Goal: Find specific page/section: Find specific page/section

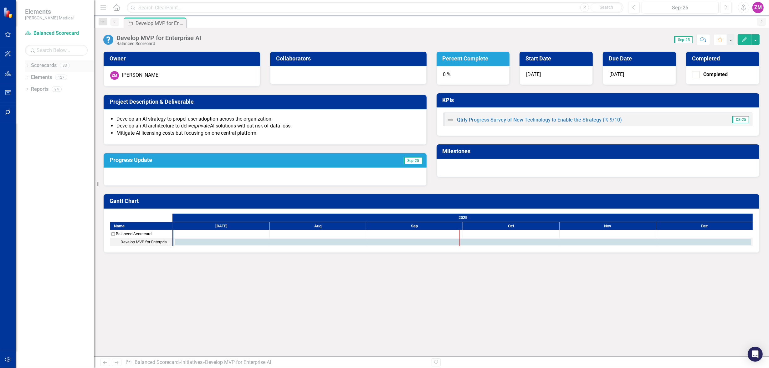
click at [47, 65] on link "Scorecards" at bounding box center [44, 65] width 26 height 7
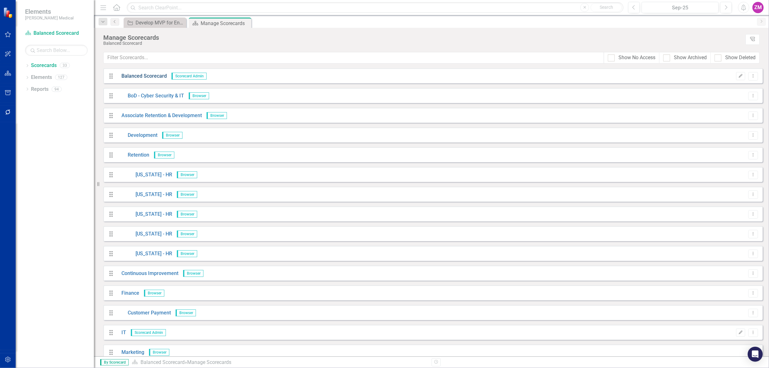
click at [150, 75] on link "Balanced Scorecard" at bounding box center [142, 76] width 50 height 7
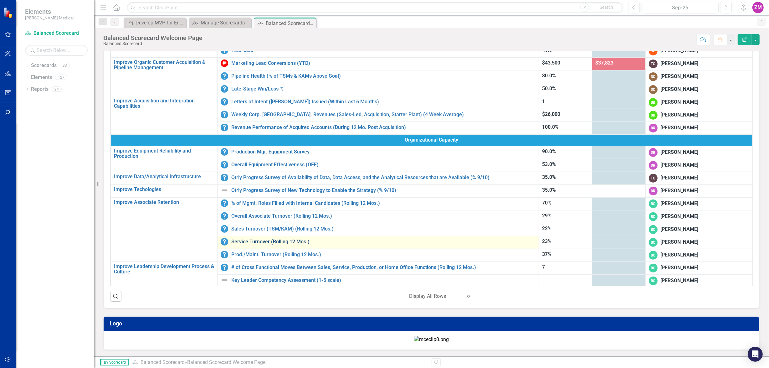
scroll to position [114, 0]
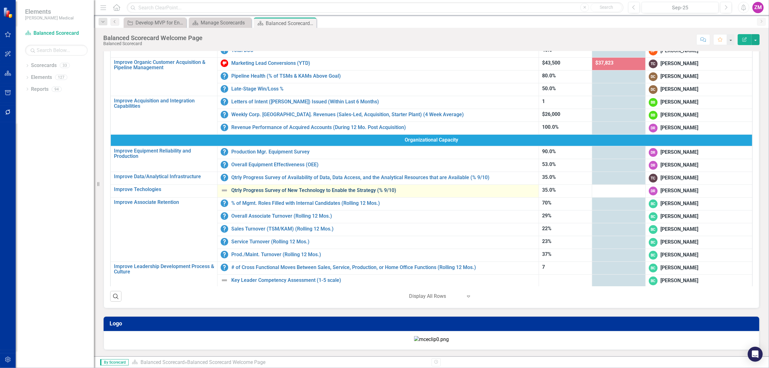
click at [292, 188] on link "Qtrly Progress Survey of New Technology to Enable the Strategy (% 9/10)" at bounding box center [383, 191] width 304 height 6
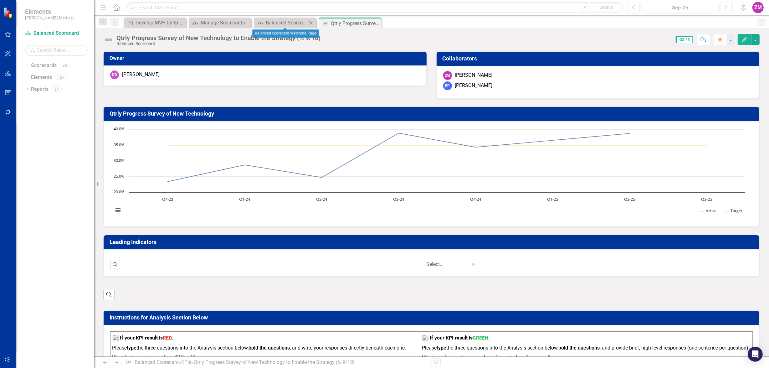
click at [308, 19] on div "Close" at bounding box center [311, 23] width 8 height 8
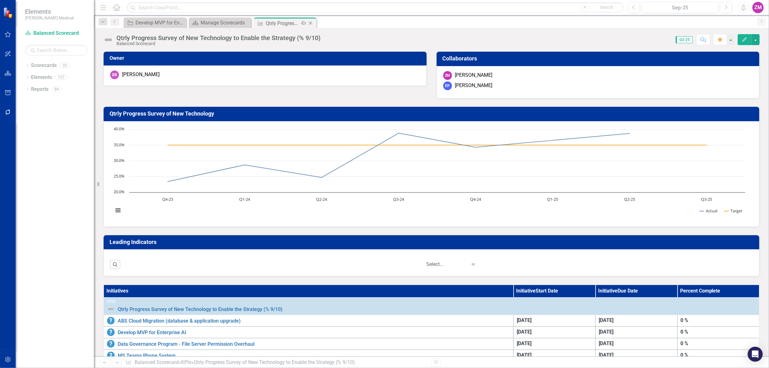
click at [304, 22] on icon "Pin" at bounding box center [303, 23] width 5 height 6
click at [245, 22] on icon at bounding box center [245, 22] width 3 height 3
click at [0, 0] on icon at bounding box center [0, 0] width 0 height 0
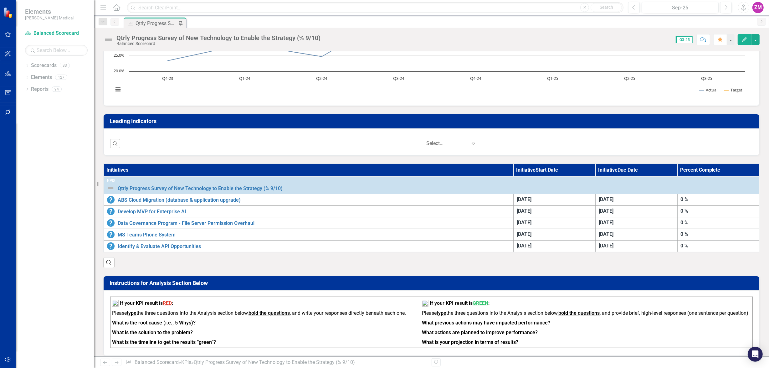
scroll to position [199, 0]
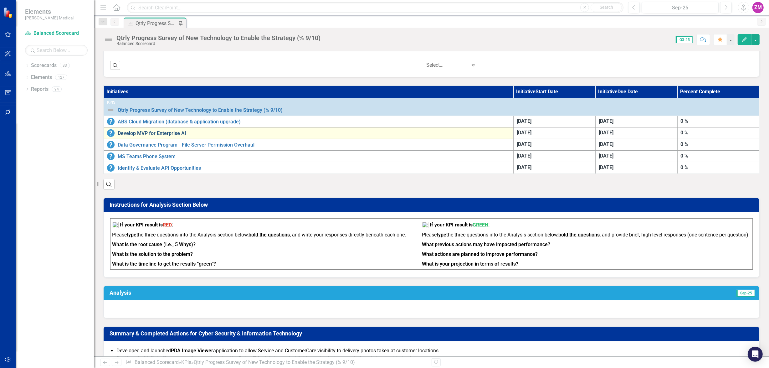
click at [166, 133] on link "Develop MVP for Enterprise AI" at bounding box center [314, 134] width 393 height 6
